Goal: Use online tool/utility: Utilize a website feature to perform a specific function

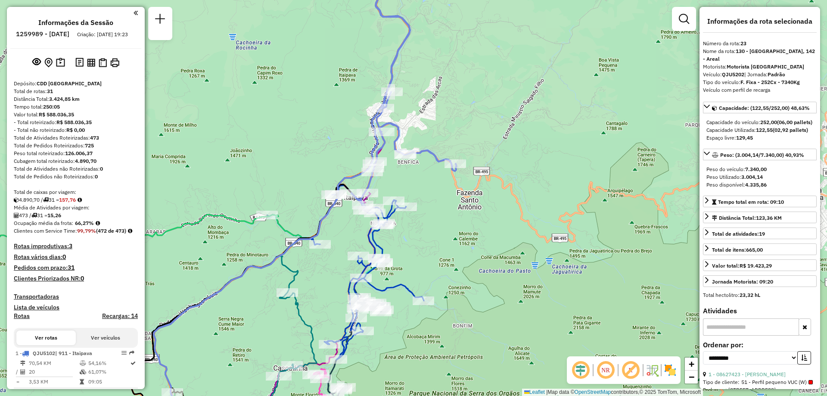
select select "**********"
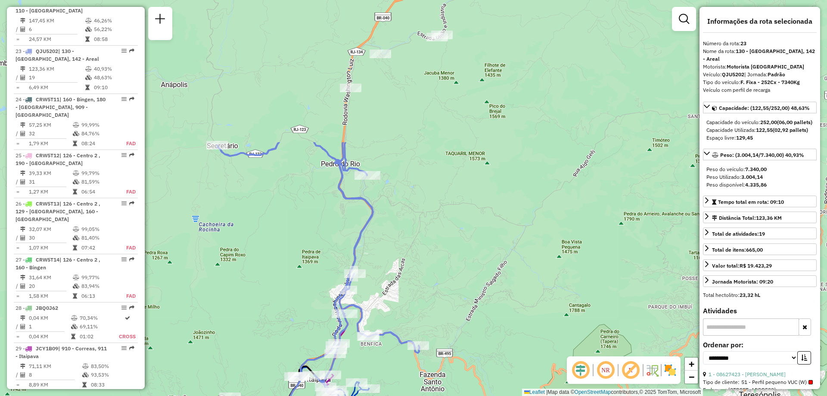
drag, startPoint x: 440, startPoint y: 63, endPoint x: 402, endPoint y: 252, distance: 192.9
click at [402, 252] on div "Janela de atendimento Grade de atendimento Capacidade Transportadoras Veículos …" at bounding box center [413, 198] width 827 height 396
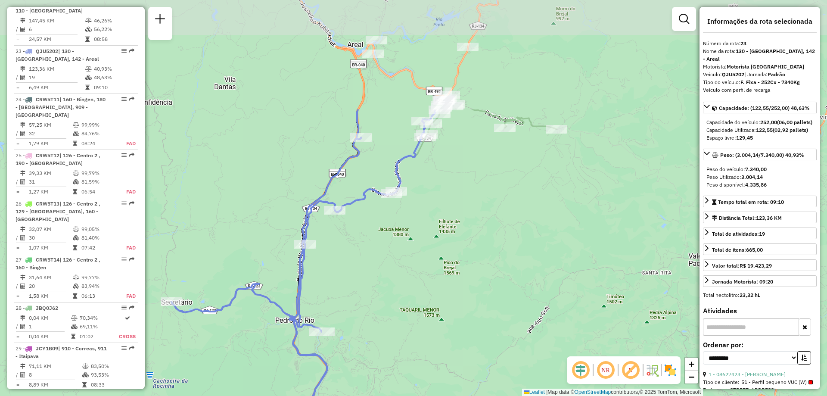
drag, startPoint x: 457, startPoint y: 89, endPoint x: 412, endPoint y: 238, distance: 155.6
click at [412, 238] on div "Janela de atendimento Grade de atendimento Capacidade Transportadoras Veículos …" at bounding box center [413, 198] width 827 height 396
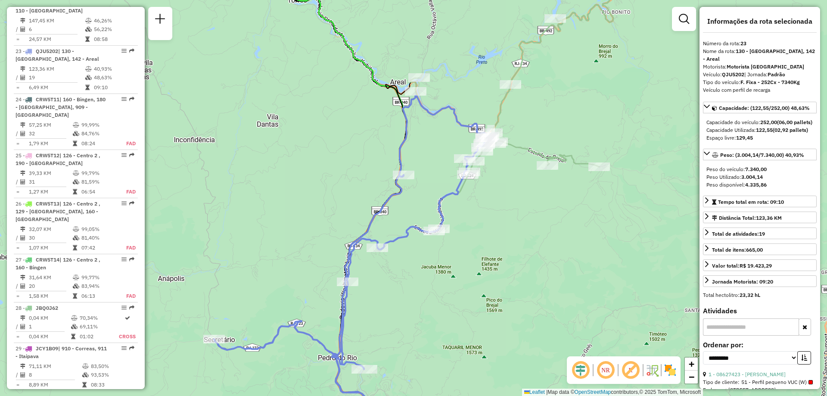
drag, startPoint x: 354, startPoint y: 261, endPoint x: 396, endPoint y: 299, distance: 56.8
click at [396, 299] on div "Janela de atendimento Grade de atendimento Capacidade Transportadoras Veículos …" at bounding box center [413, 198] width 827 height 396
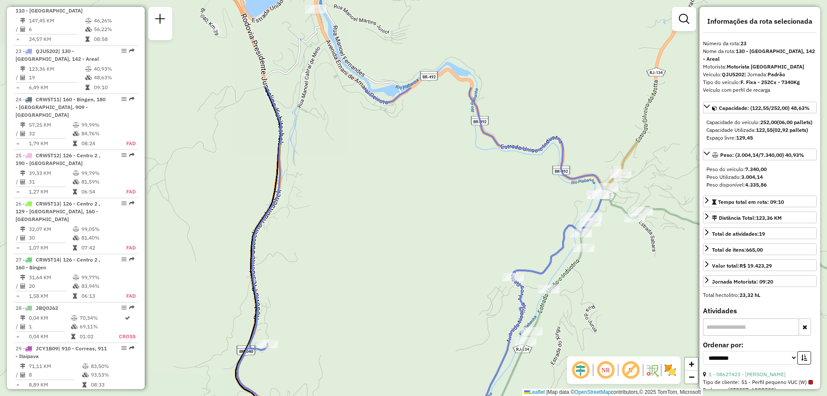
drag, startPoint x: 334, startPoint y: 79, endPoint x: 356, endPoint y: 206, distance: 129.0
click at [356, 206] on div "Janela de atendimento Grade de atendimento Capacidade Transportadoras Veículos …" at bounding box center [413, 198] width 827 height 396
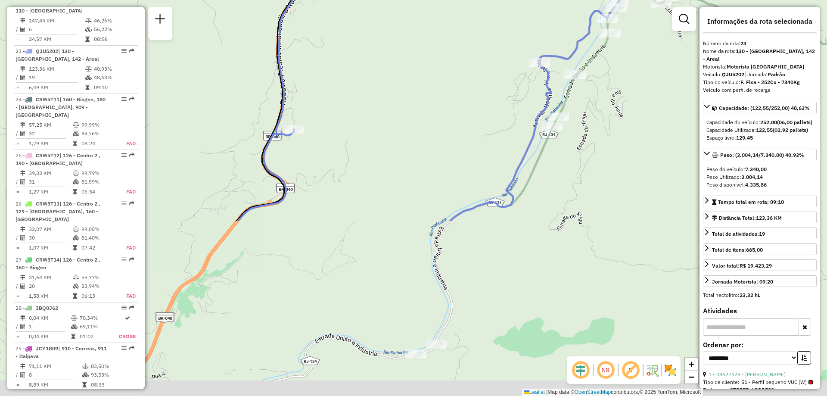
drag, startPoint x: 337, startPoint y: 308, endPoint x: 364, endPoint y: 93, distance: 216.6
click at [364, 93] on div "Janela de atendimento Grade de atendimento Capacidade Transportadoras Veículos …" at bounding box center [413, 198] width 827 height 396
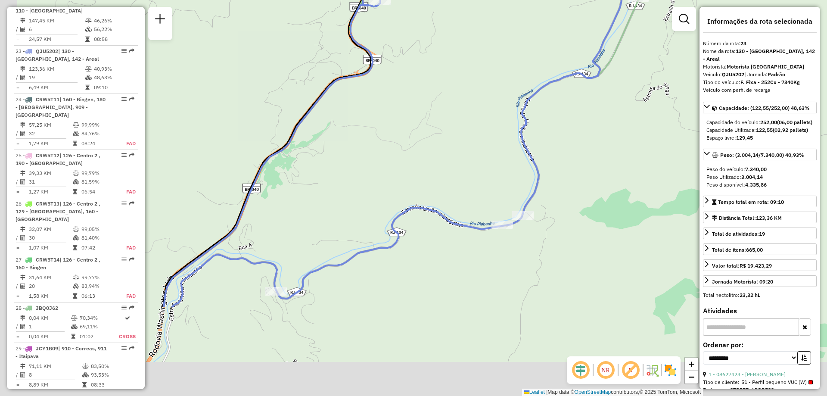
drag, startPoint x: 269, startPoint y: 284, endPoint x: 357, endPoint y: 152, distance: 159.0
click at [357, 152] on div "Janela de atendimento Grade de atendimento Capacidade Transportadoras Veículos …" at bounding box center [413, 198] width 827 height 396
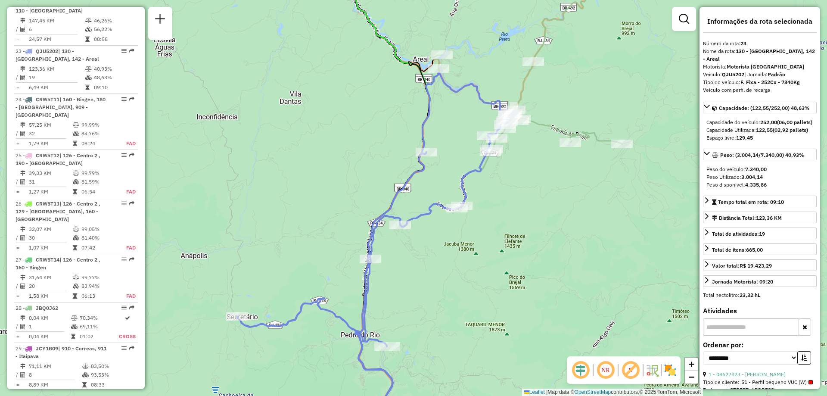
drag, startPoint x: 543, startPoint y: 152, endPoint x: 518, endPoint y: 192, distance: 46.6
click at [518, 192] on div "Janela de atendimento Grade de atendimento Capacidade Transportadoras Veículos …" at bounding box center [413, 198] width 827 height 396
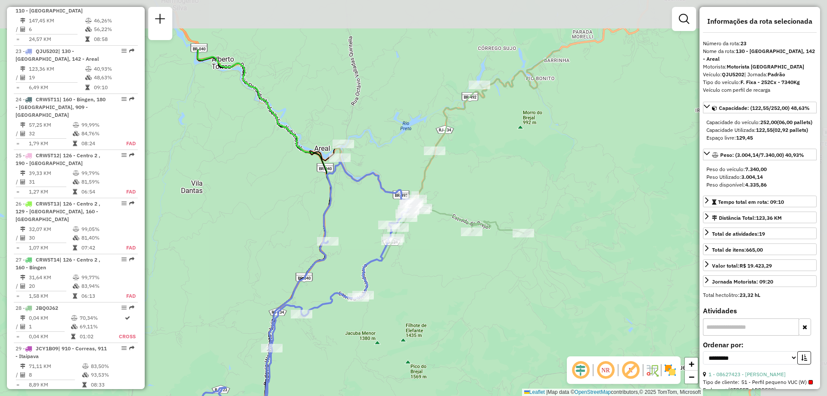
drag, startPoint x: 528, startPoint y: 204, endPoint x: 420, endPoint y: 299, distance: 144.7
click at [420, 299] on div "Janela de atendimento Grade de atendimento Capacidade Transportadoras Veículos …" at bounding box center [413, 198] width 827 height 396
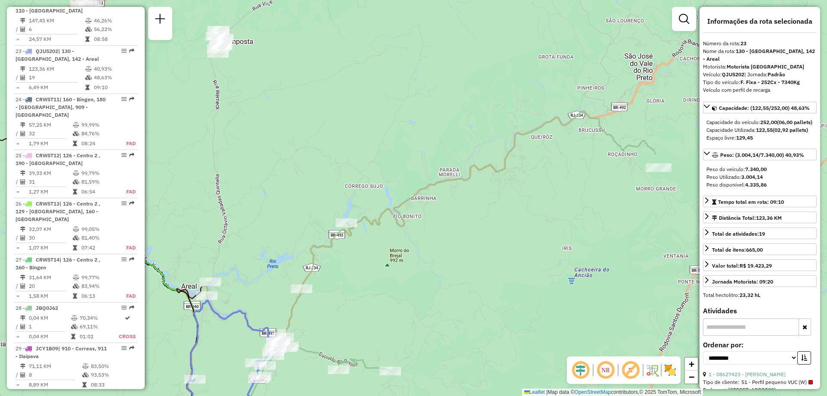
drag, startPoint x: 583, startPoint y: 75, endPoint x: 460, endPoint y: 207, distance: 180.1
click at [460, 207] on div "Janela de atendimento Grade de atendimento Capacidade Transportadoras Veículos …" at bounding box center [413, 198] width 827 height 396
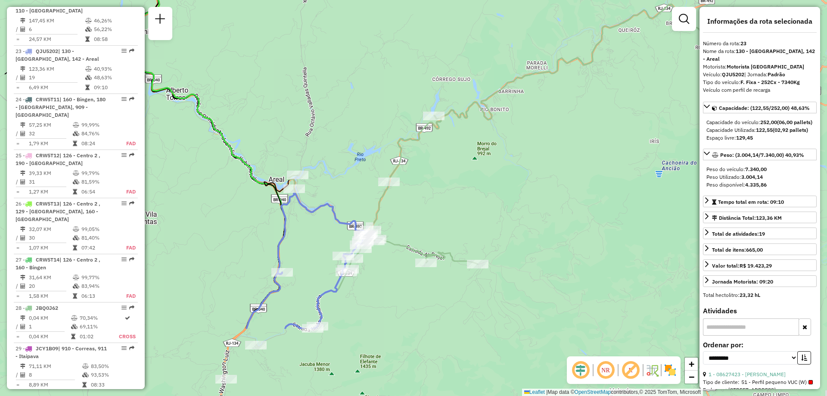
drag, startPoint x: 421, startPoint y: 260, endPoint x: 509, endPoint y: 152, distance: 139.3
click at [509, 152] on div "Janela de atendimento Grade de atendimento Capacidade Transportadoras Veículos …" at bounding box center [413, 198] width 827 height 396
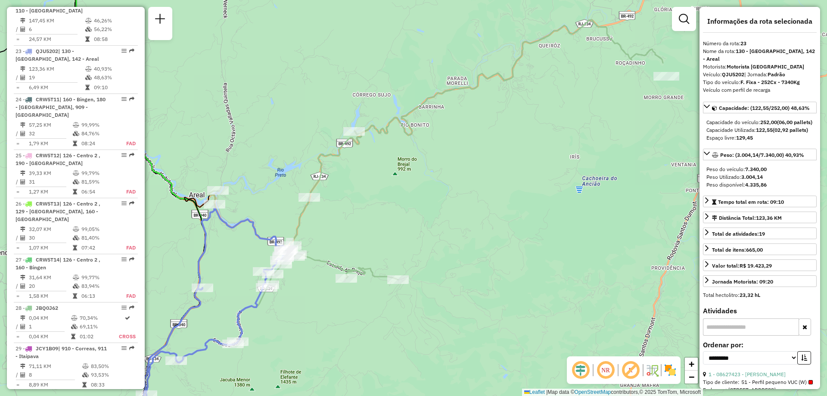
drag, startPoint x: 525, startPoint y: 218, endPoint x: 444, endPoint y: 235, distance: 82.2
click at [444, 235] on div "Janela de atendimento Grade de atendimento Capacidade Transportadoras Veículos …" at bounding box center [413, 198] width 827 height 396
